Goal: Navigation & Orientation: Find specific page/section

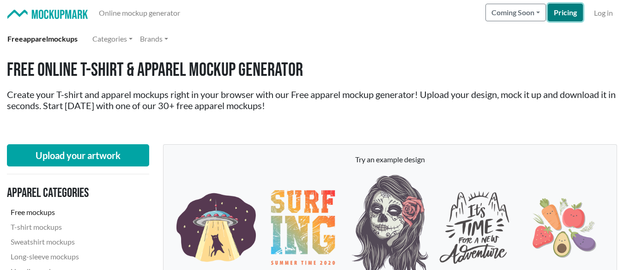
click at [564, 14] on link "Pricing" at bounding box center [565, 13] width 35 height 18
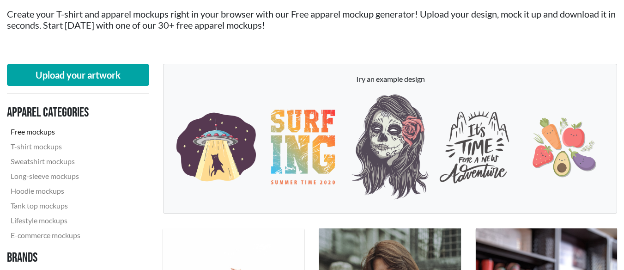
scroll to position [81, 0]
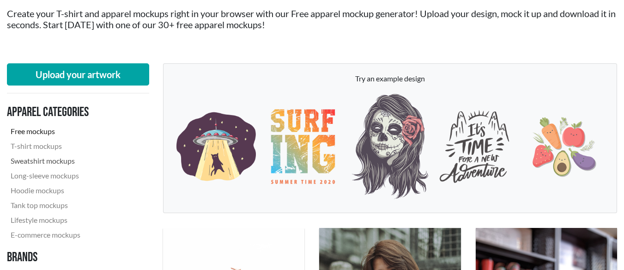
click at [70, 162] on link "Sweatshirt mockups" at bounding box center [70, 160] width 126 height 15
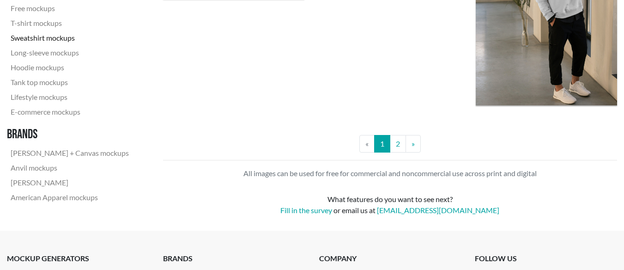
scroll to position [1934, 0]
click at [399, 146] on link "2" at bounding box center [398, 143] width 16 height 18
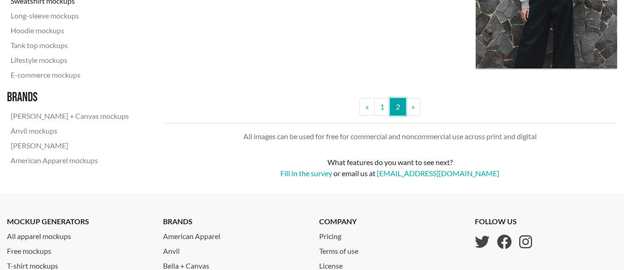
scroll to position [1624, 0]
click at [415, 107] on li "» Next" at bounding box center [413, 106] width 15 height 18
click at [412, 107] on li "» Next" at bounding box center [413, 106] width 15 height 18
